Goal: Information Seeking & Learning: Learn about a topic

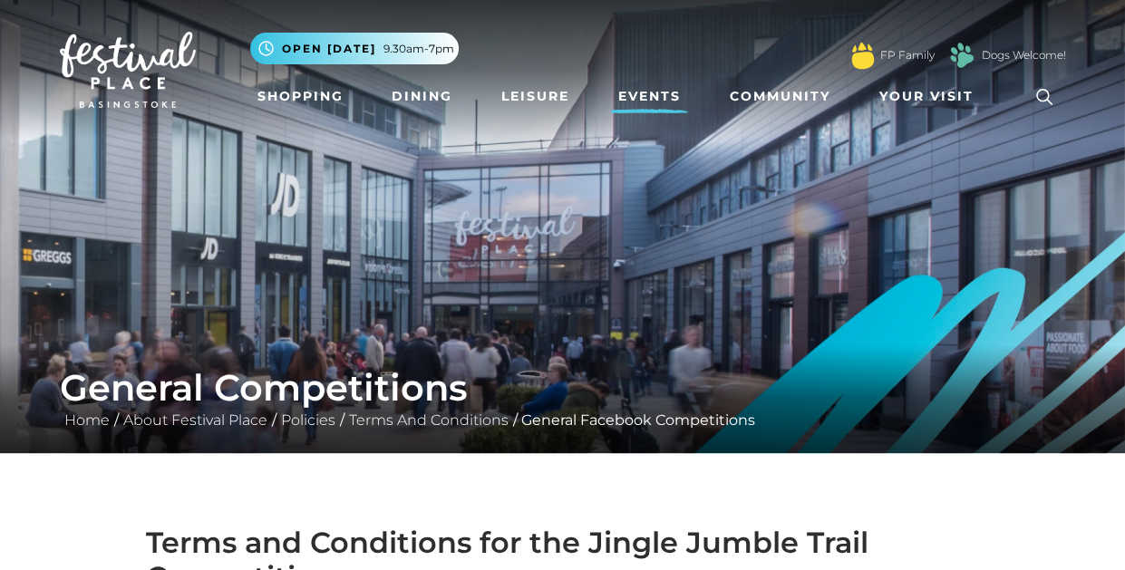
click at [647, 97] on link "Events" at bounding box center [649, 97] width 77 height 34
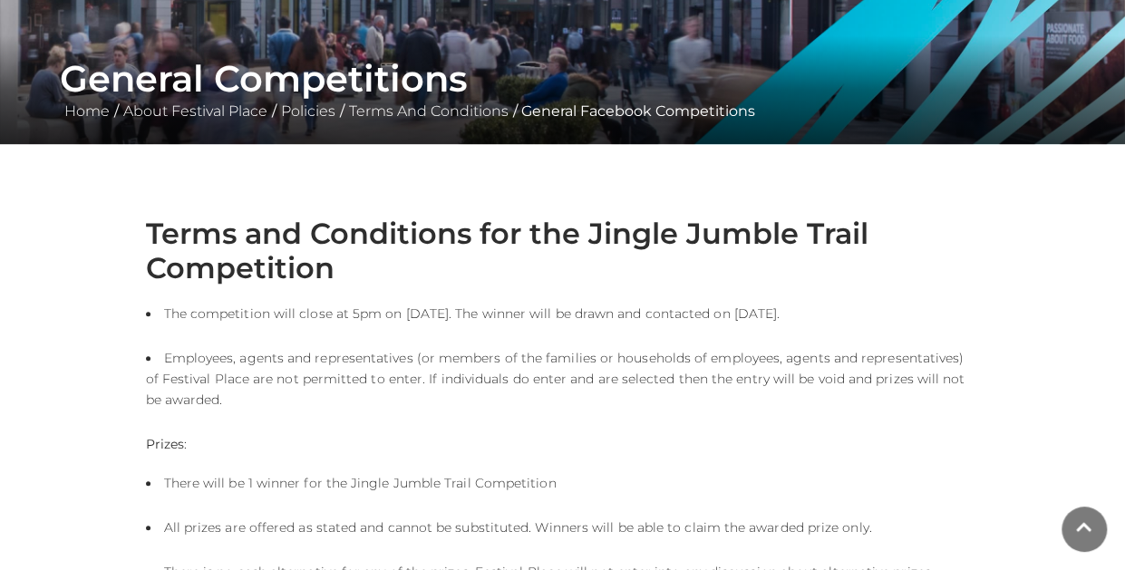
scroll to position [475, 0]
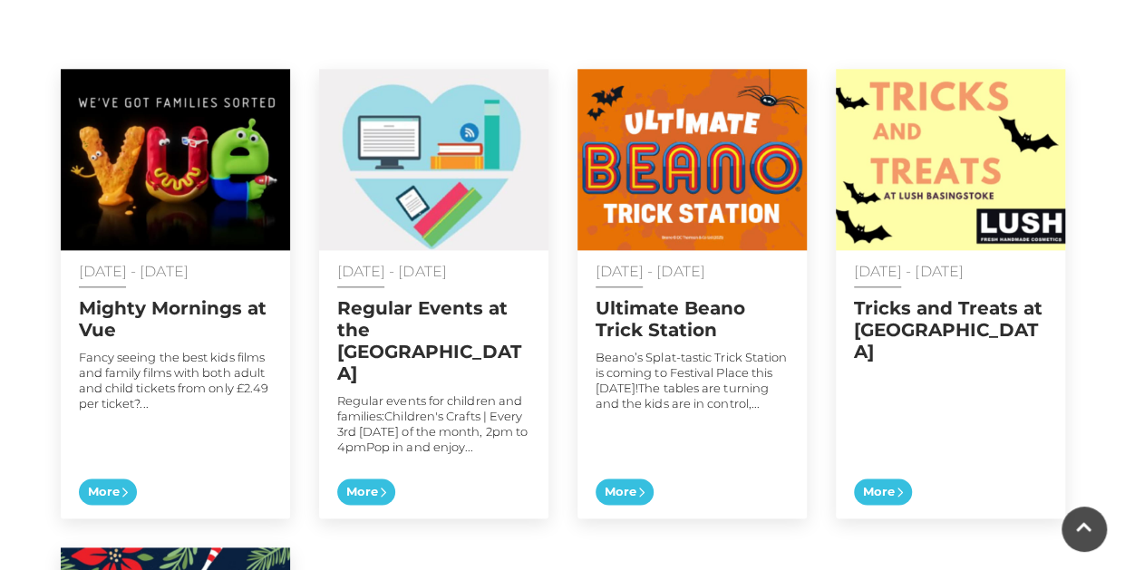
scroll to position [951, 0]
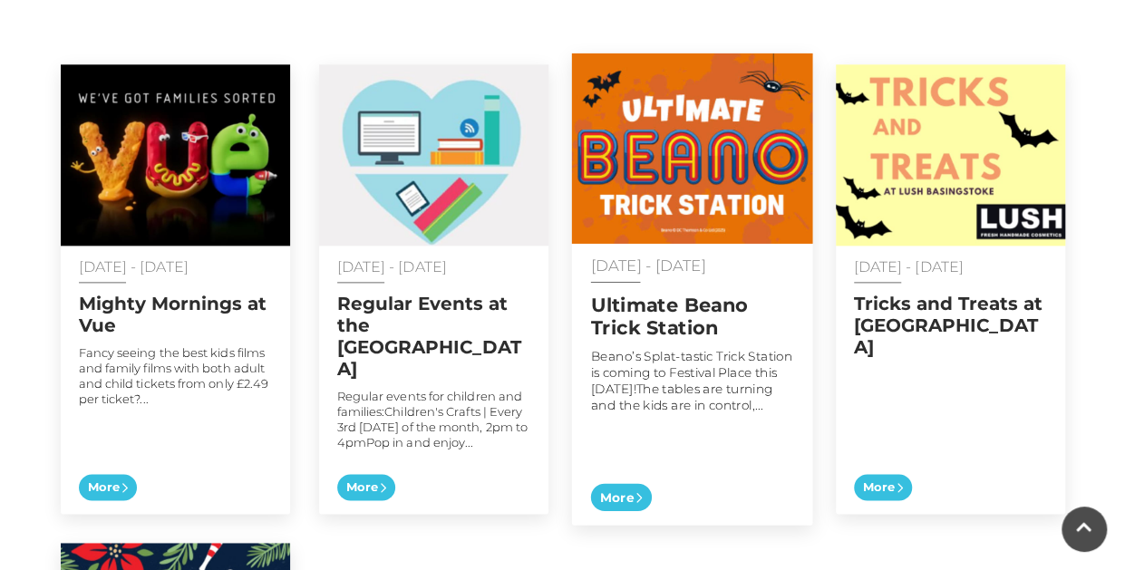
click at [660, 131] on img at bounding box center [691, 148] width 241 height 190
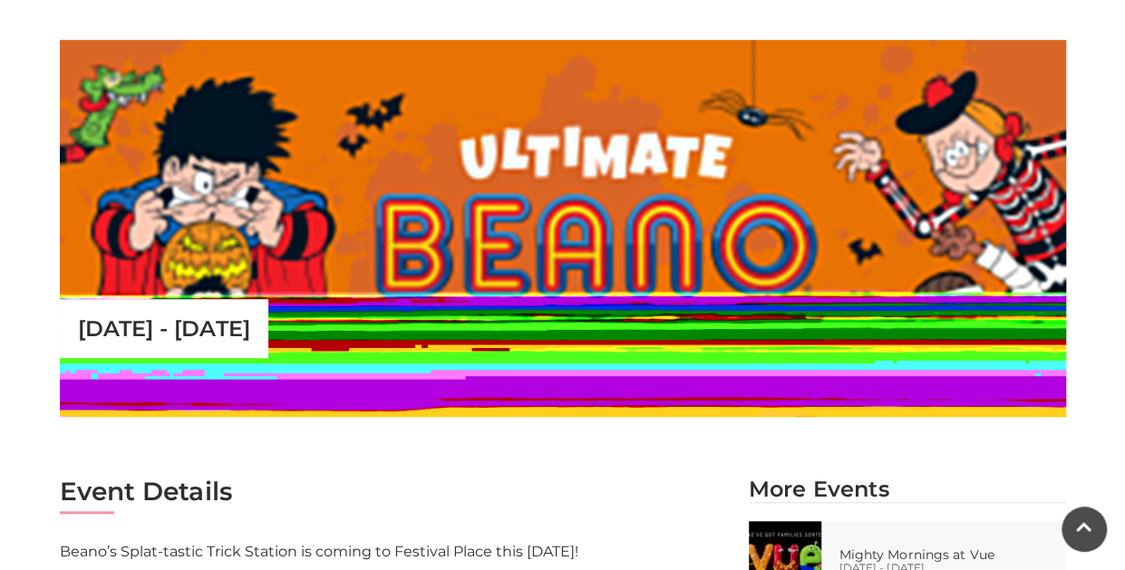
scroll to position [479, 0]
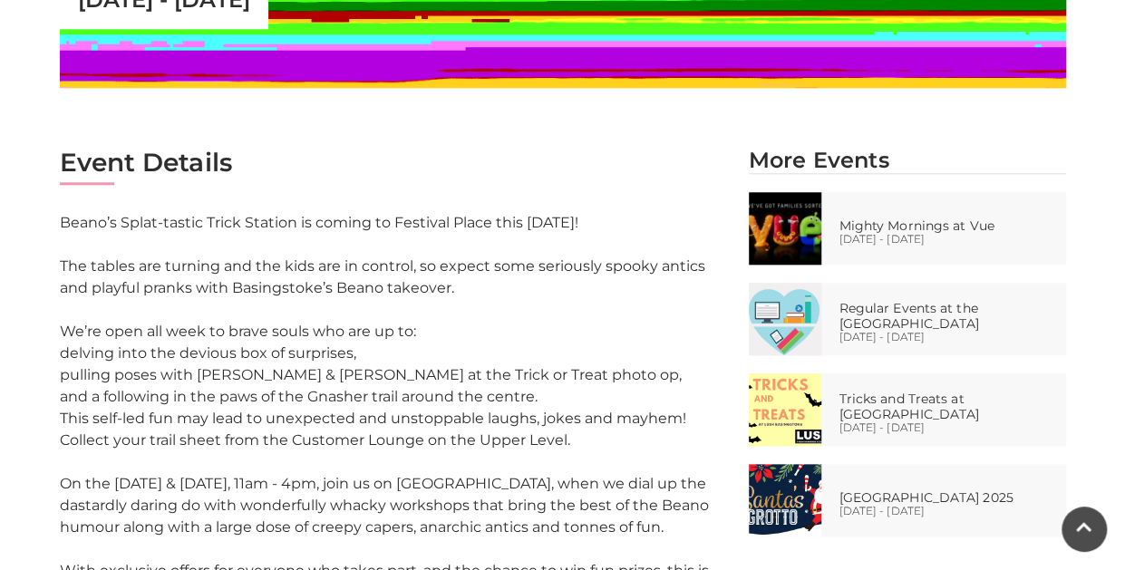
scroll to position [843, 0]
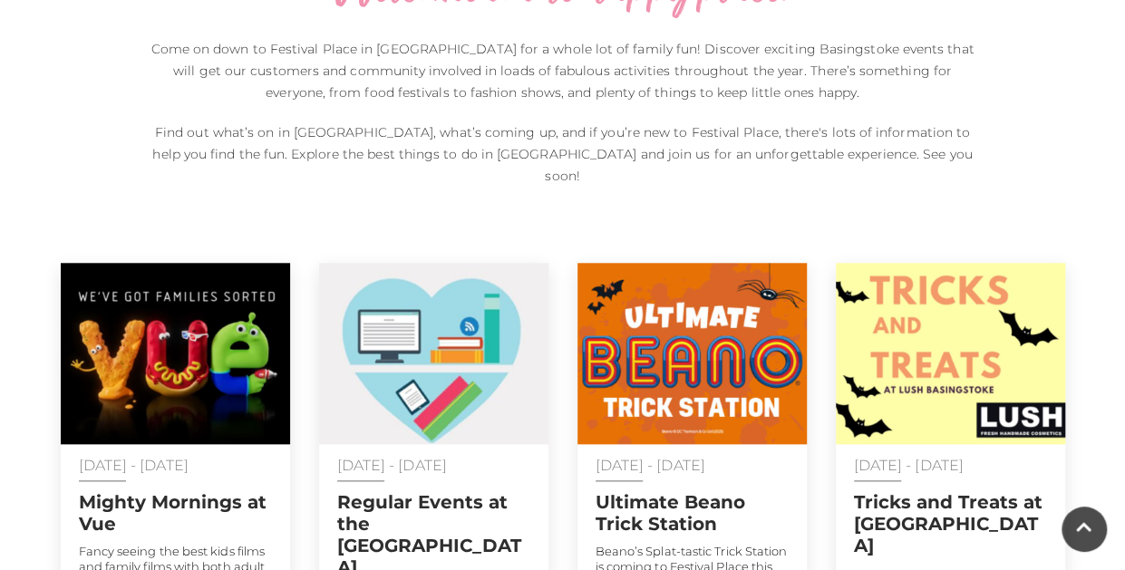
scroll to position [752, 0]
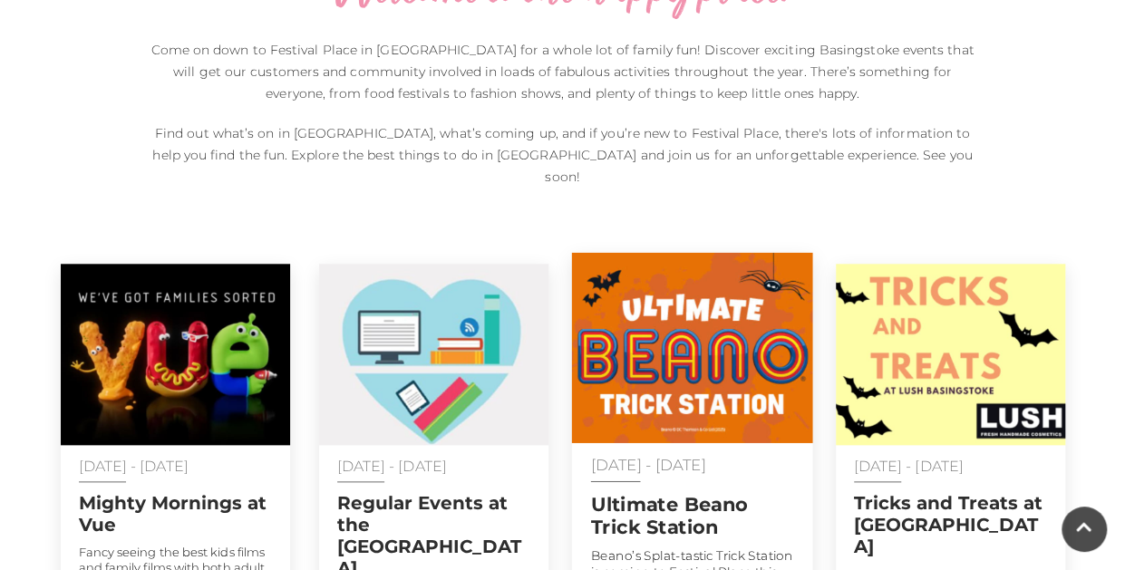
click at [650, 507] on h2 "Ultimate Beano Trick Station" at bounding box center [691, 514] width 203 height 45
click at [648, 492] on h2 "Ultimate Beano Trick Station" at bounding box center [691, 514] width 203 height 45
click at [651, 322] on img at bounding box center [691, 348] width 241 height 190
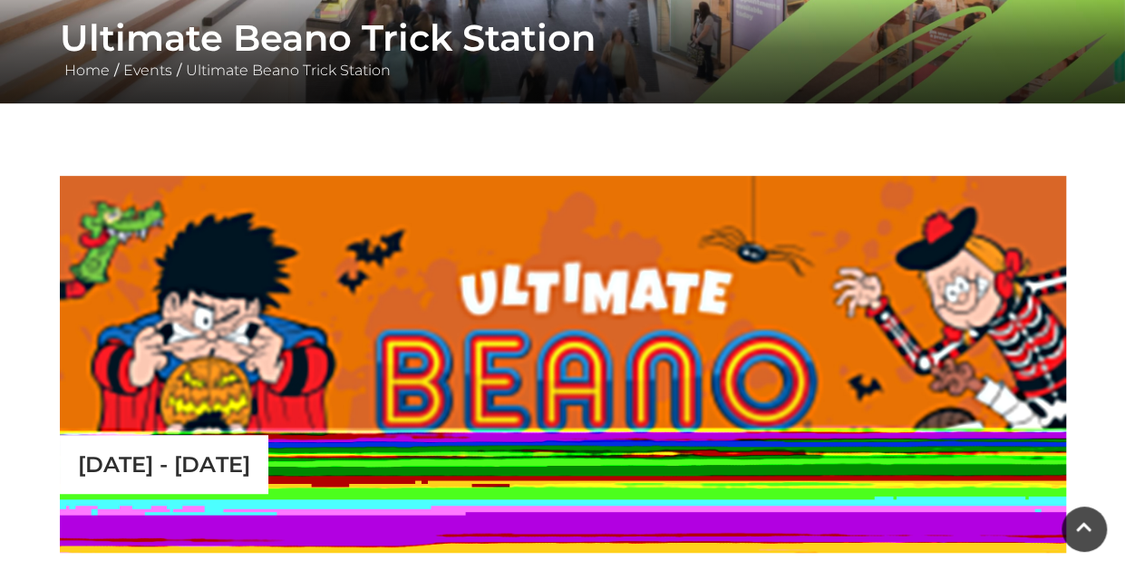
scroll to position [428, 0]
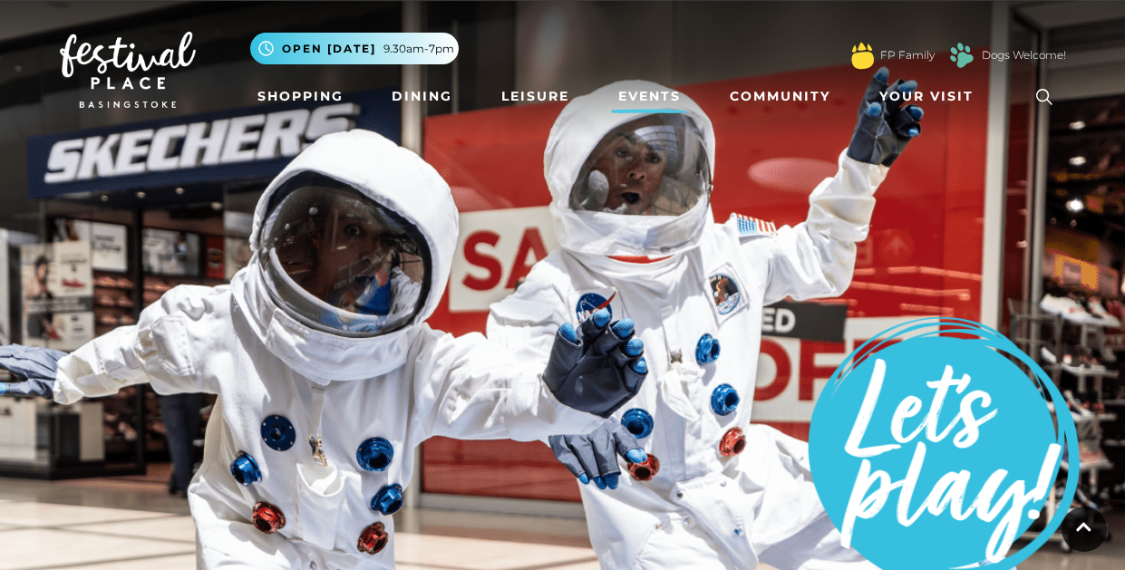
scroll to position [752, 0]
